Goal: Task Accomplishment & Management: Use online tool/utility

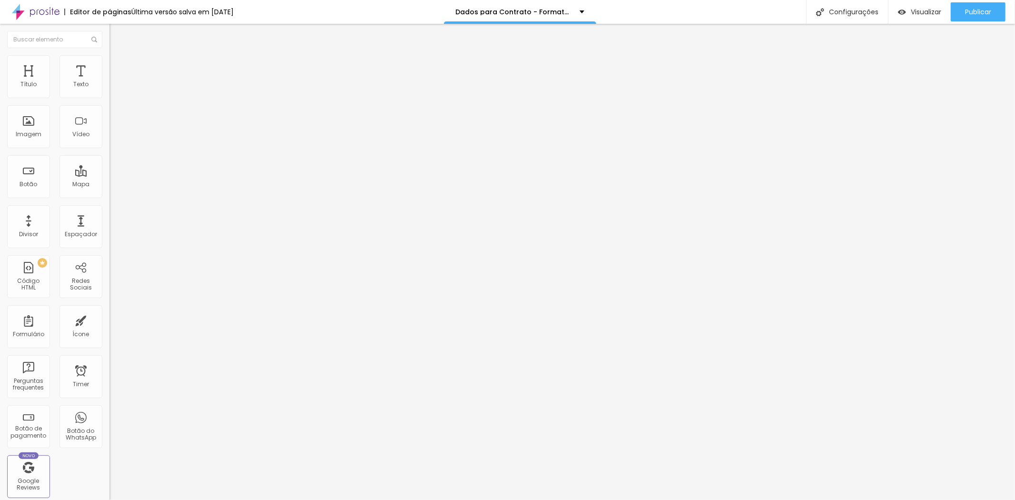
click at [109, 59] on img at bounding box center [113, 59] width 9 height 9
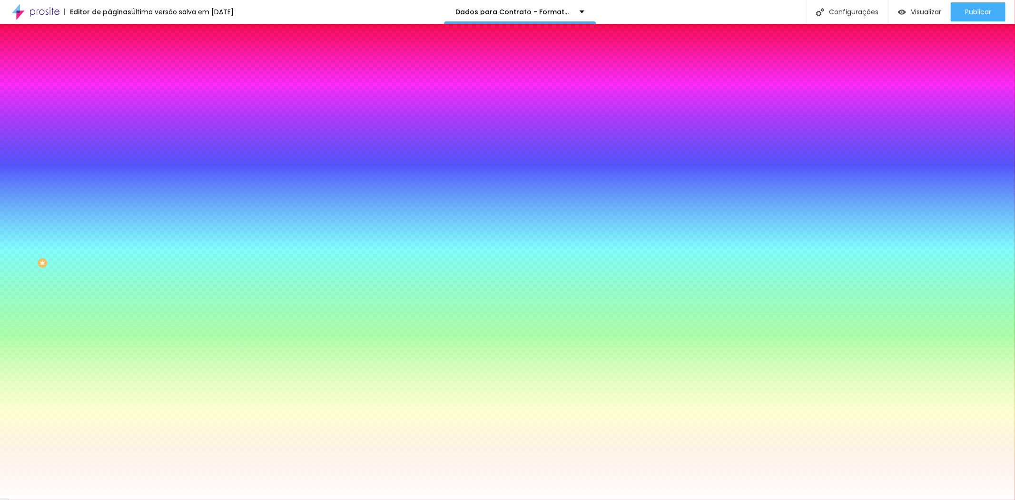
click at [109, 65] on img at bounding box center [113, 69] width 9 height 9
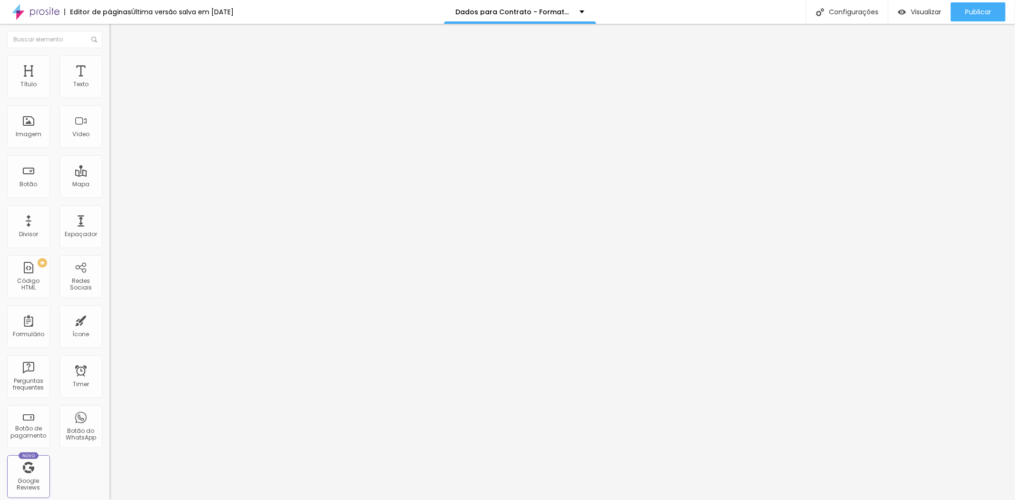
click at [109, 55] on li "Conteúdo" at bounding box center [163, 51] width 109 height 10
click at [109, 96] on img at bounding box center [112, 99] width 6 height 6
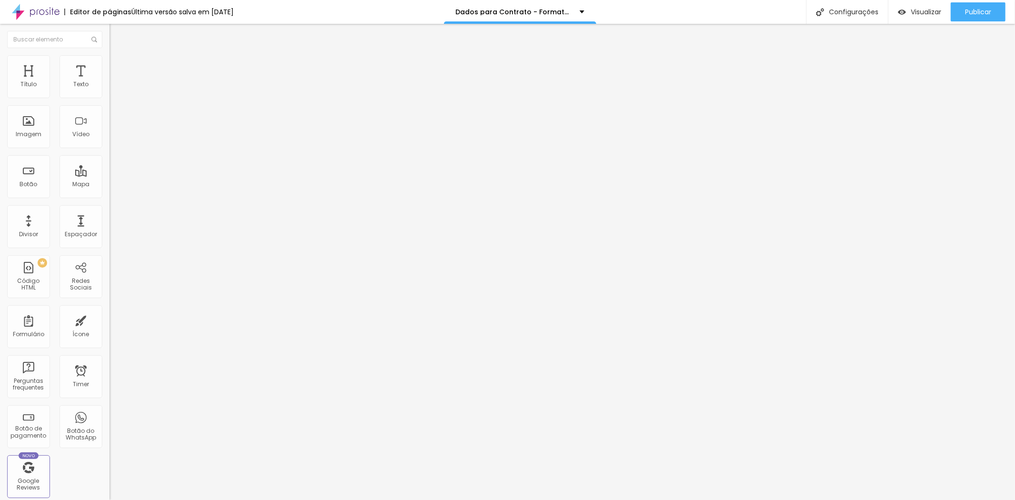
radio input "true"
click at [668, 499] on div at bounding box center [507, 509] width 1015 height 9
click at [986, 18] on div "Publicar" at bounding box center [978, 11] width 26 height 19
click at [109, 96] on img at bounding box center [112, 99] width 6 height 6
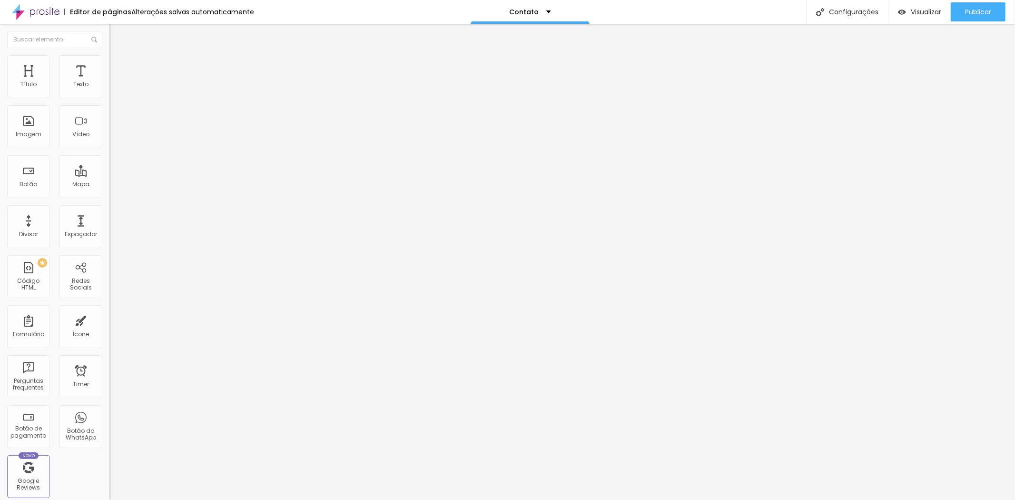
scroll to position [84, 0]
click at [677, 499] on div "Editor de formulário" at bounding box center [507, 507] width 1015 height 14
click at [673, 499] on div at bounding box center [507, 509] width 1015 height 9
click at [109, 60] on ul "Conteúdo Estilo Avançado" at bounding box center [163, 60] width 109 height 29
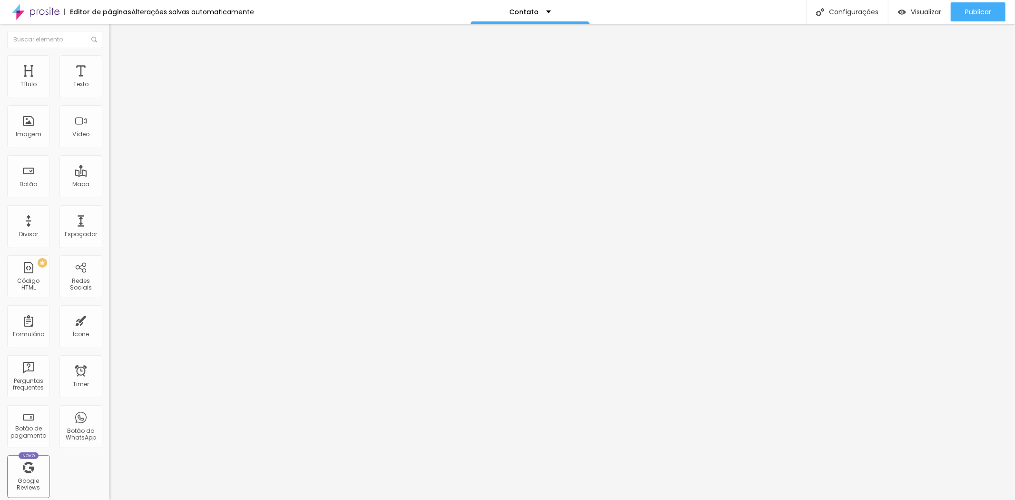
click at [109, 62] on li "Estilo" at bounding box center [163, 60] width 109 height 10
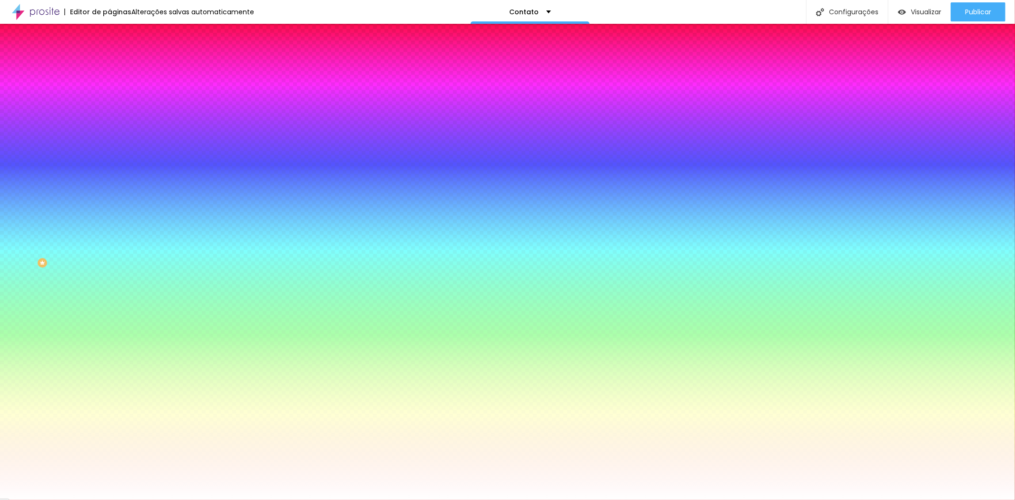
click at [109, 55] on li "Conteúdo" at bounding box center [163, 51] width 109 height 10
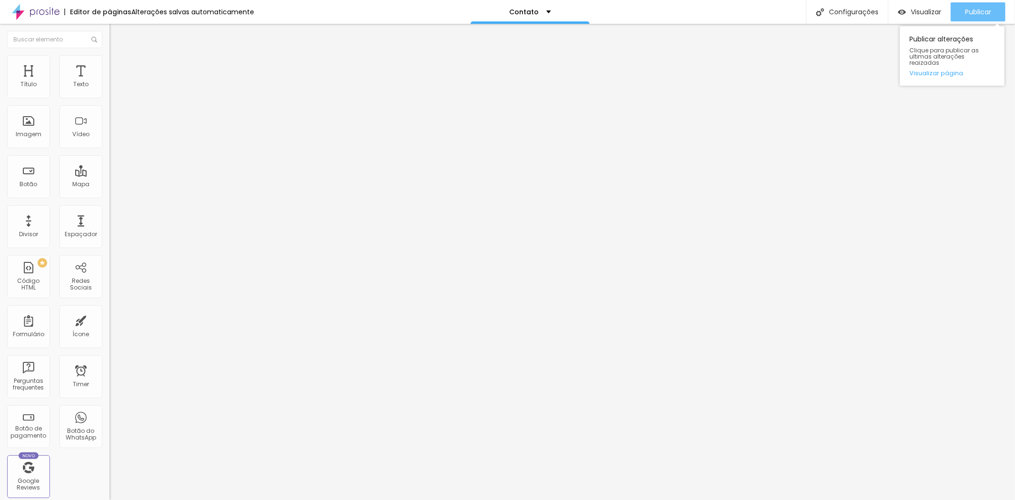
click at [996, 12] on button "Publicar" at bounding box center [978, 11] width 55 height 19
click at [909, 13] on span "Visualizar" at bounding box center [917, 12] width 30 height 8
click at [118, 67] on span "Avançado" at bounding box center [133, 71] width 31 height 8
click at [109, 55] on li "Estilo" at bounding box center [163, 60] width 109 height 10
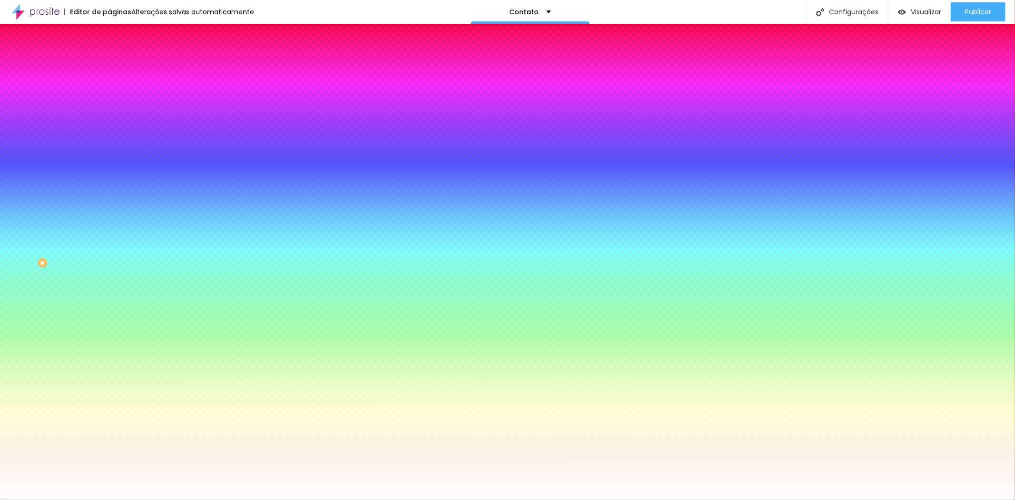
click at [109, 55] on li "Conteúdo" at bounding box center [163, 51] width 109 height 10
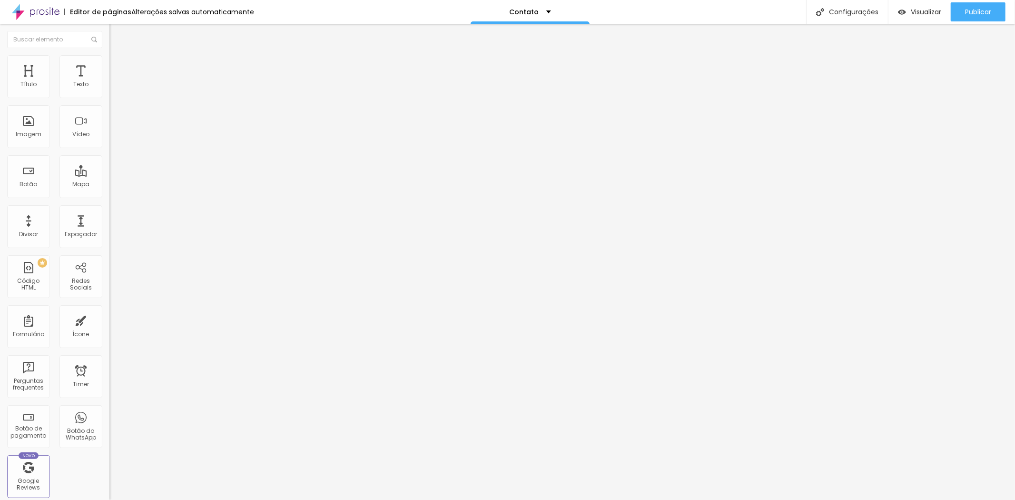
click at [109, 96] on img at bounding box center [112, 99] width 6 height 6
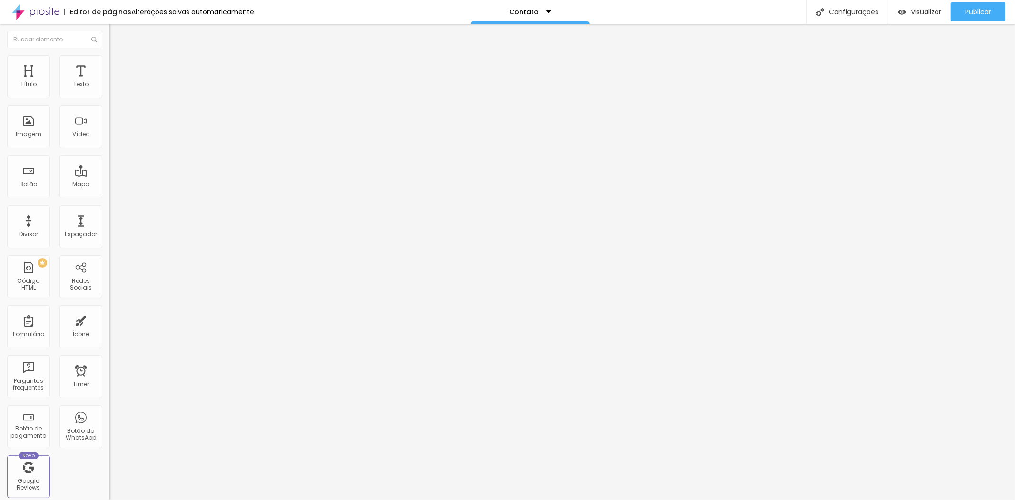
click at [666, 499] on div at bounding box center [507, 509] width 1015 height 9
click at [118, 64] on span "Estilo" at bounding box center [125, 62] width 15 height 8
click at [116, 101] on div "Dados para contrato - Formatura" at bounding box center [164, 92] width 97 height 17
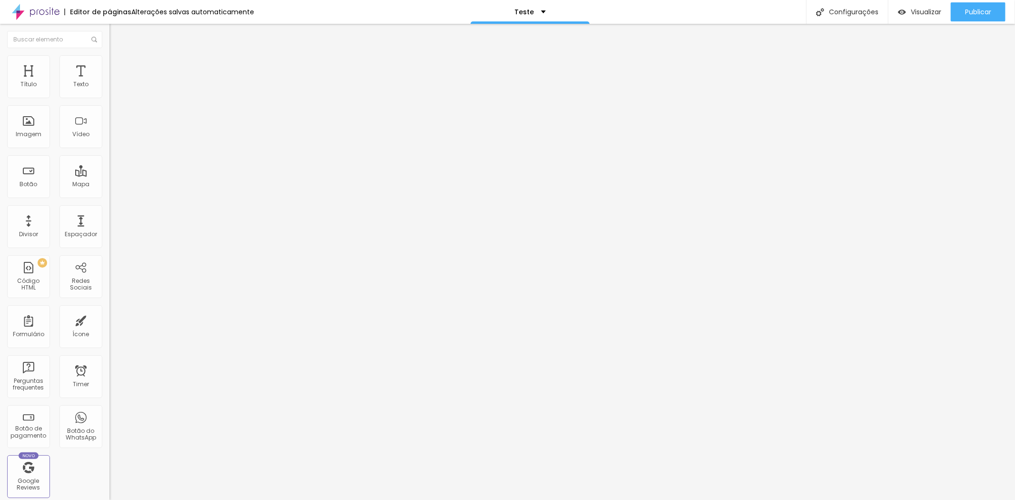
scroll to position [3, 0]
click at [967, 8] on span "Publicar" at bounding box center [978, 12] width 26 height 8
click at [109, 60] on li "Estilo" at bounding box center [163, 60] width 109 height 10
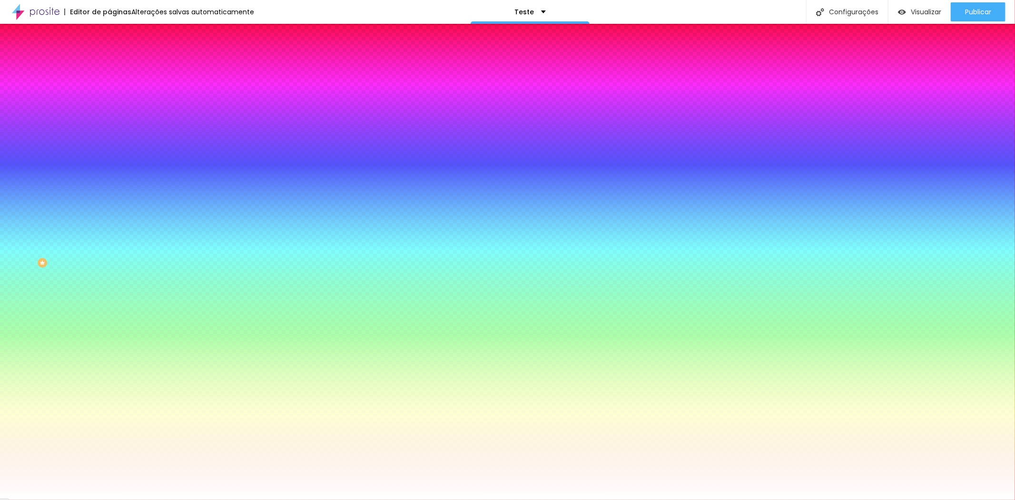
click at [109, 66] on ul "Conteúdo Estilo Avançado" at bounding box center [163, 60] width 109 height 29
click at [109, 55] on li "Conteúdo" at bounding box center [163, 51] width 109 height 10
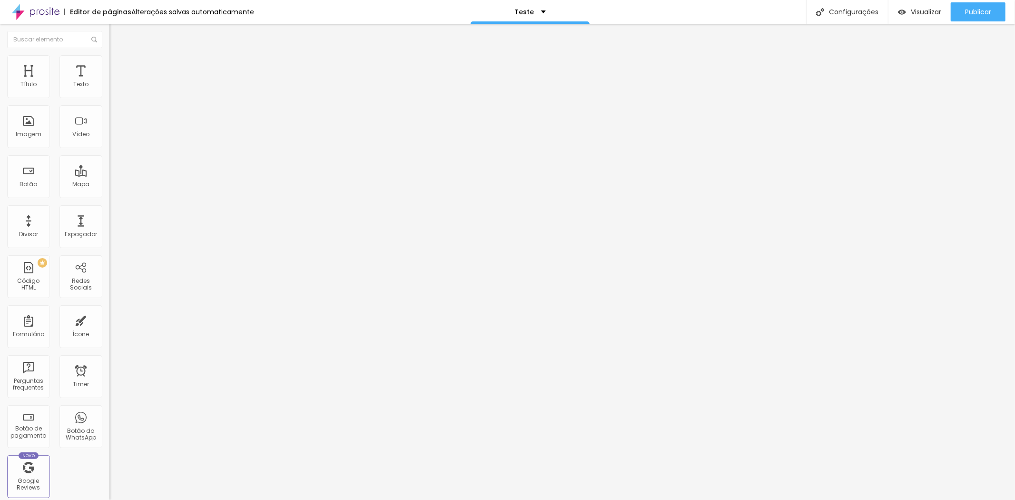
click at [109, 96] on img at bounding box center [112, 99] width 6 height 6
click at [677, 499] on div "Editor de formulário" at bounding box center [507, 507] width 1015 height 14
click at [668, 499] on div at bounding box center [507, 509] width 1015 height 9
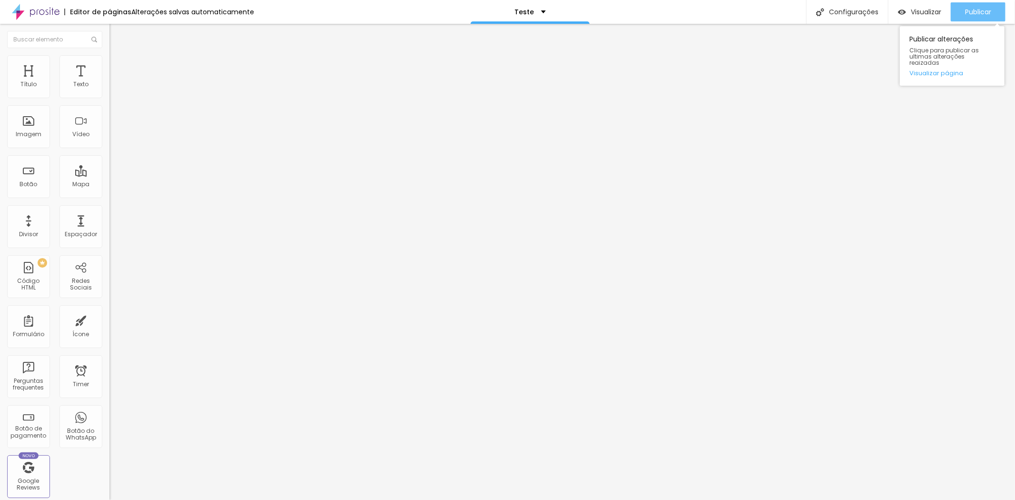
click at [976, 17] on div "Publicar" at bounding box center [978, 11] width 26 height 19
click at [924, 11] on span "Visualizar" at bounding box center [917, 12] width 30 height 8
